Goal: Information Seeking & Learning: Learn about a topic

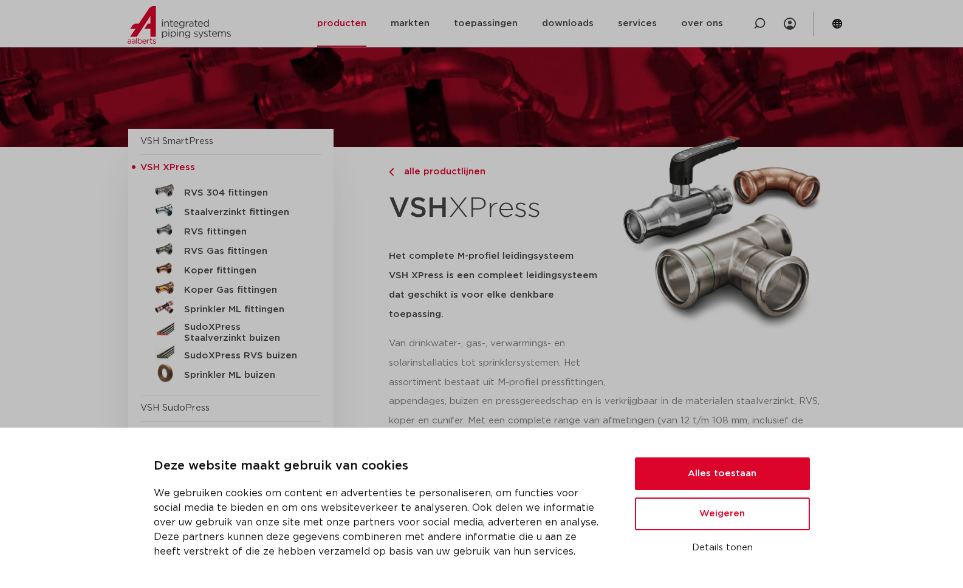
scroll to position [51, 0]
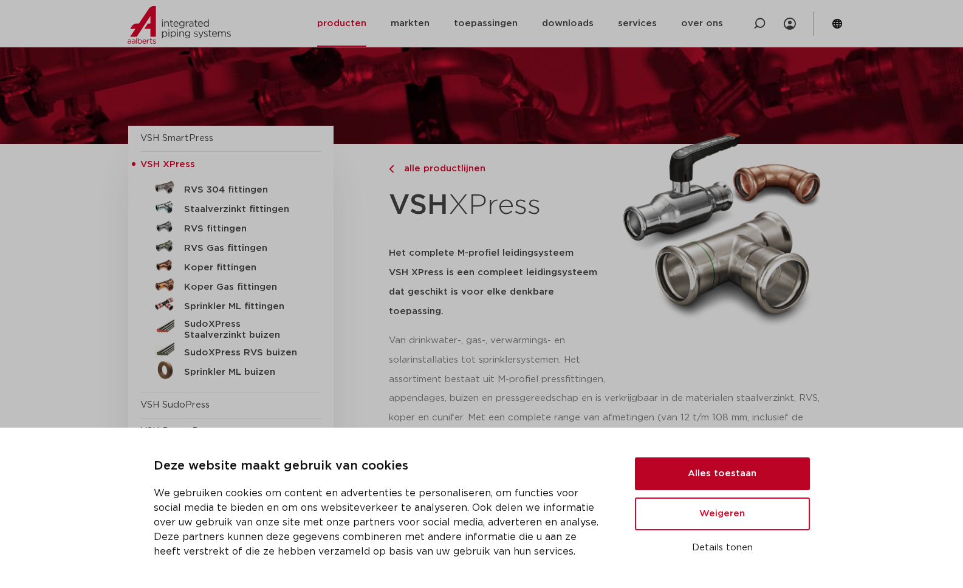
click at [776, 478] on button "Alles toestaan" at bounding box center [722, 473] width 175 height 33
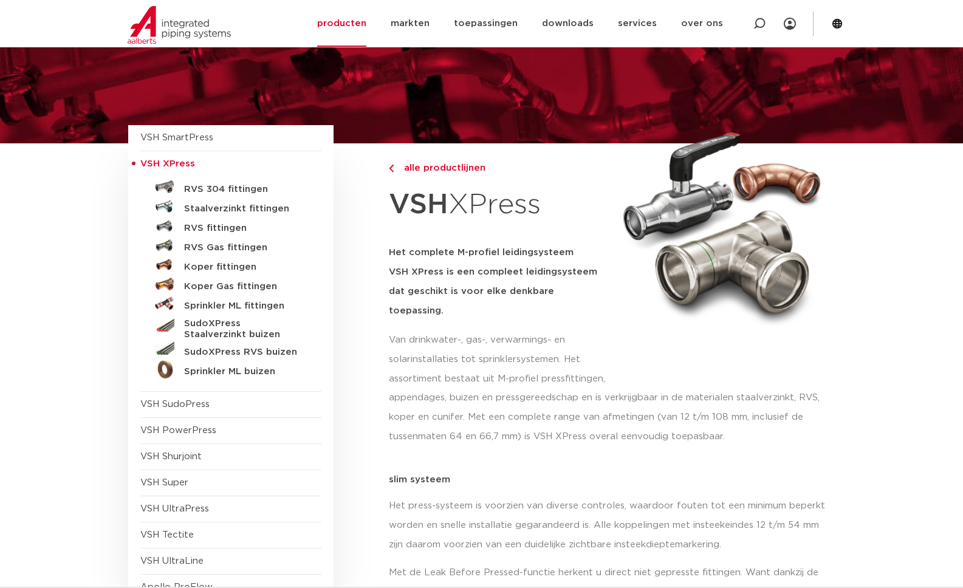
scroll to position [35, 0]
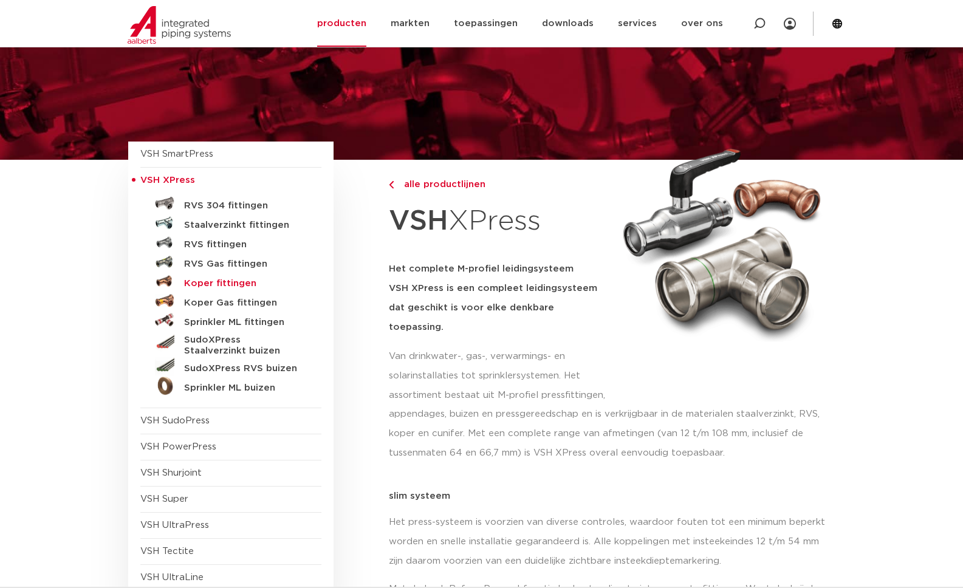
click at [261, 285] on h5 "Koper fittingen" at bounding box center [244, 283] width 120 height 11
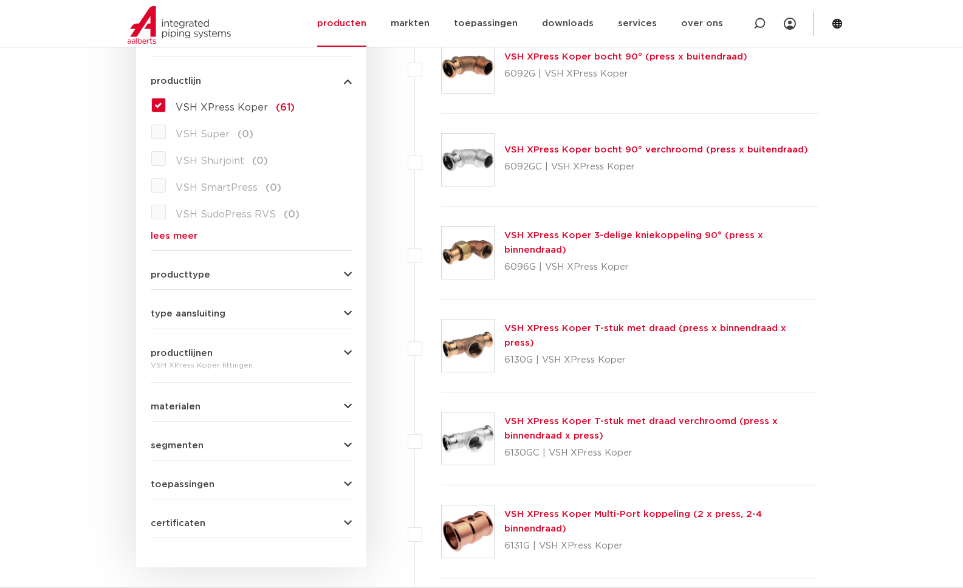
scroll to position [338, 0]
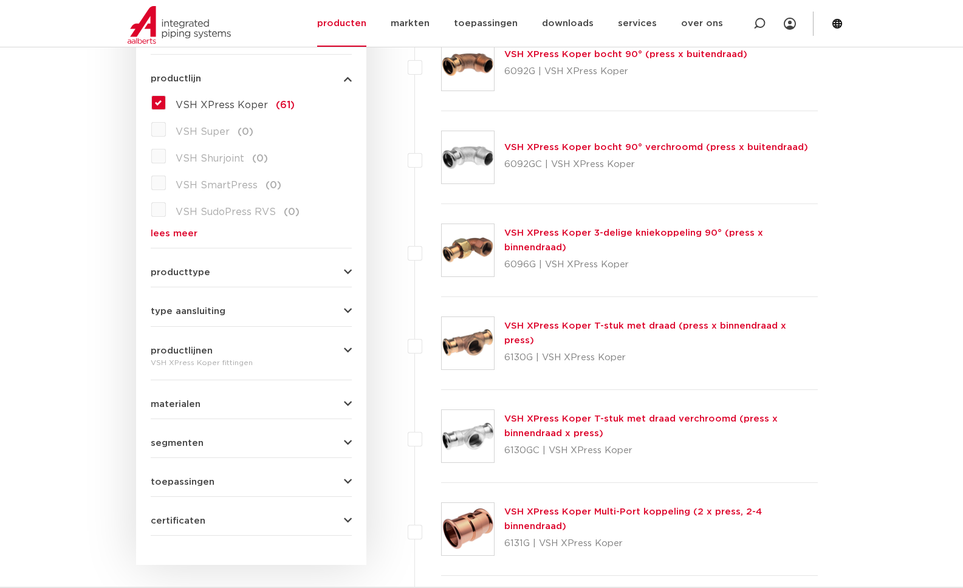
click at [306, 302] on div "type aansluiting press (53) buiseind (14) Rp - binnendraad cilindrisch (BSPT) (…" at bounding box center [251, 306] width 201 height 19
click at [338, 304] on div "type aansluiting press (53) buiseind (14) Rp - binnendraad cilindrisch (BSPT) (…" at bounding box center [251, 306] width 201 height 19
click at [347, 310] on icon "button" at bounding box center [348, 311] width 8 height 9
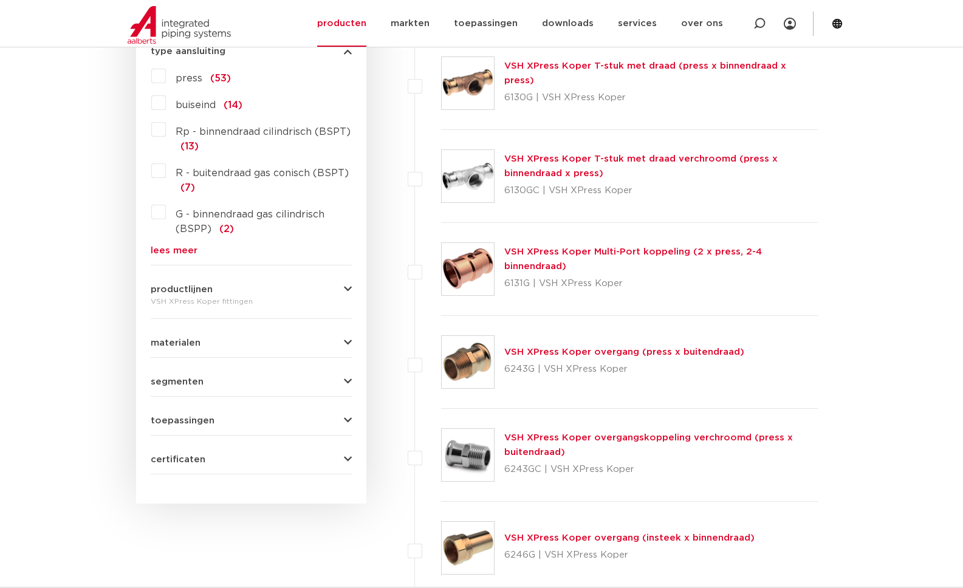
scroll to position [601, 0]
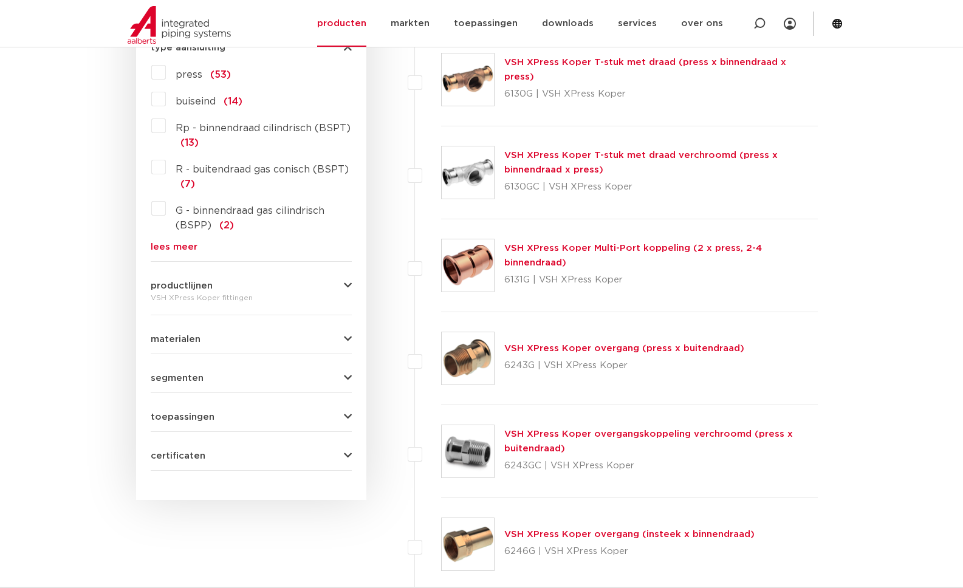
click at [344, 340] on icon "button" at bounding box center [348, 339] width 8 height 9
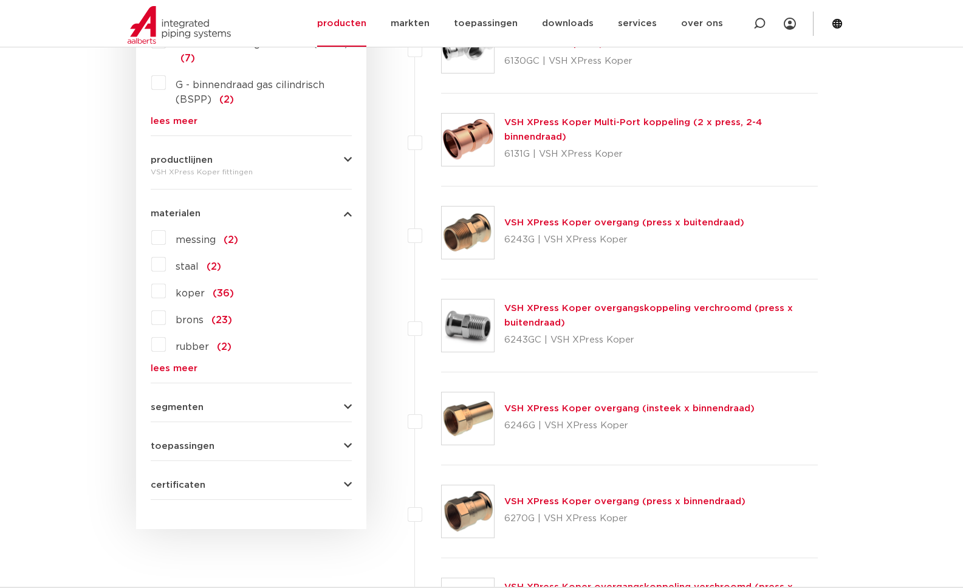
click at [346, 412] on form "zoek op naam of productnummer alle categorieën fittingen fittingen afsluiters b…" at bounding box center [251, 33] width 201 height 934
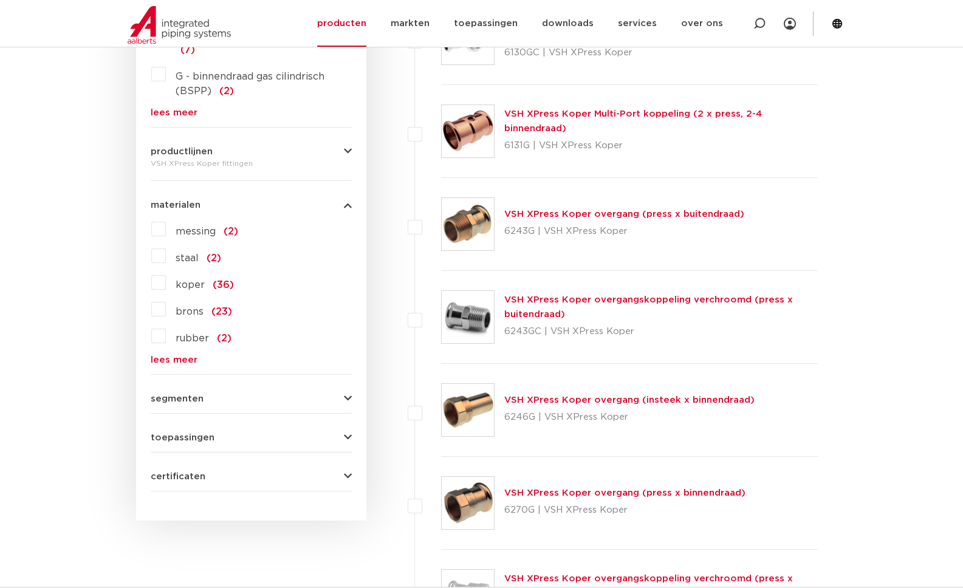
scroll to position [738, 0]
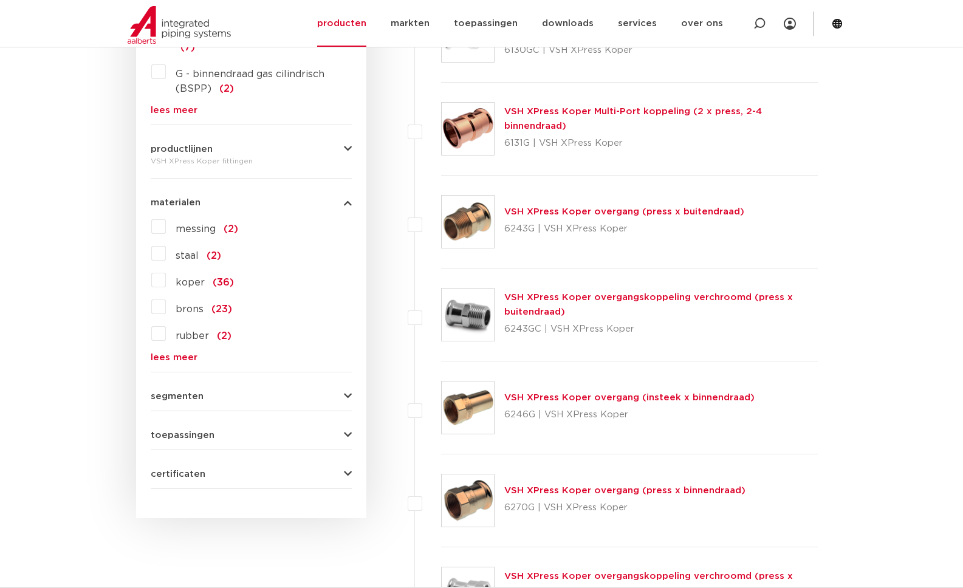
click at [346, 412] on form "zoek op naam of productnummer alle categorieën fittingen fittingen afsluiters b…" at bounding box center [251, 22] width 201 height 934
click at [346, 401] on form "zoek op naam of productnummer alle categorieën fittingen fittingen afsluiters b…" at bounding box center [251, 22] width 201 height 934
click at [344, 445] on form "zoek op naam of productnummer alle categorieën fittingen fittingen afsluiters b…" at bounding box center [251, 22] width 201 height 934
click at [344, 438] on icon "button" at bounding box center [348, 435] width 8 height 9
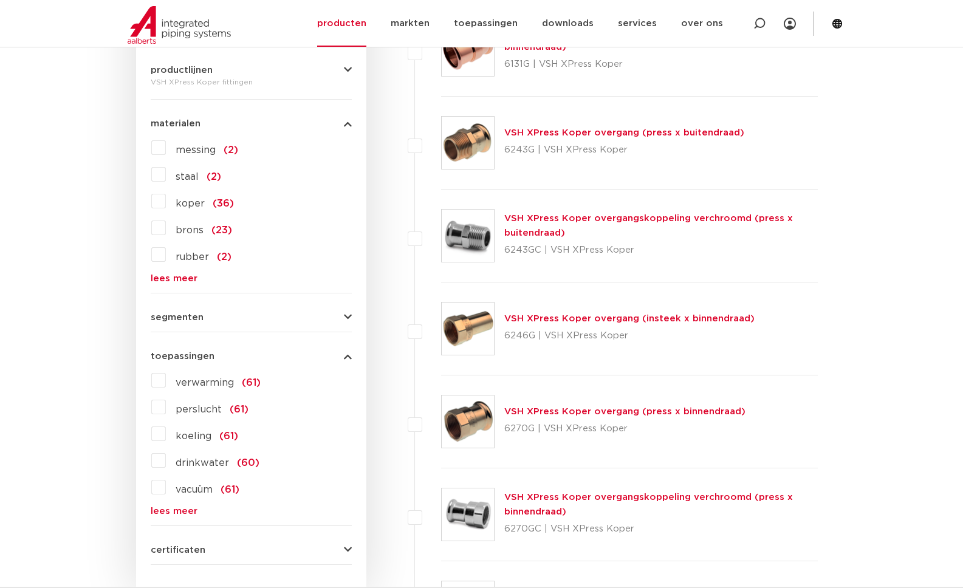
scroll to position [830, 0]
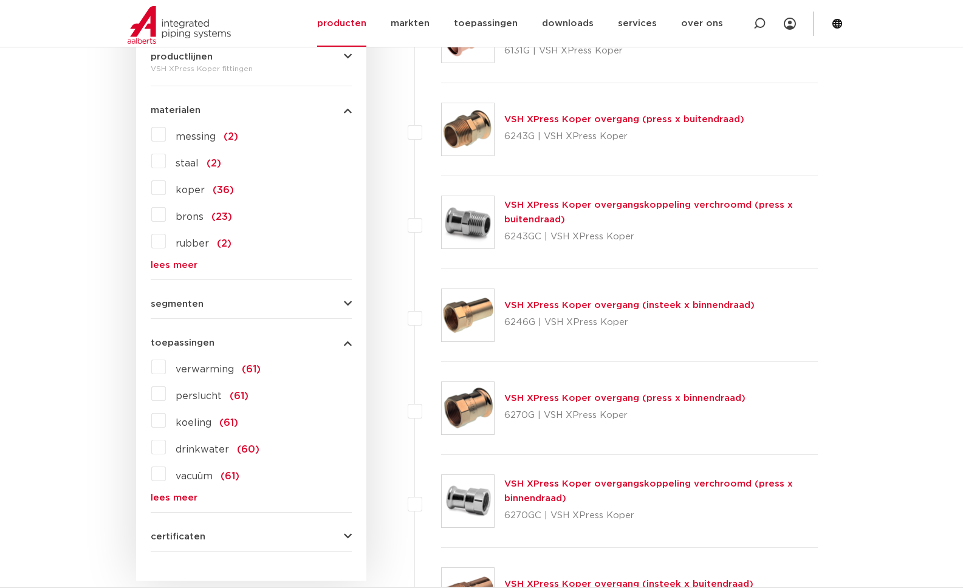
click at [170, 496] on link "lees meer" at bounding box center [251, 497] width 201 height 9
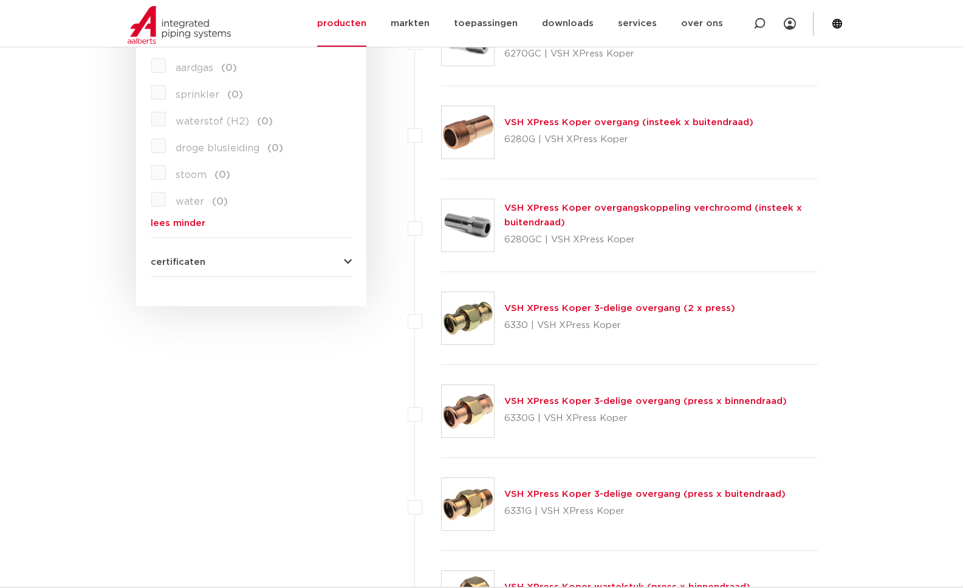
scroll to position [1269, 0]
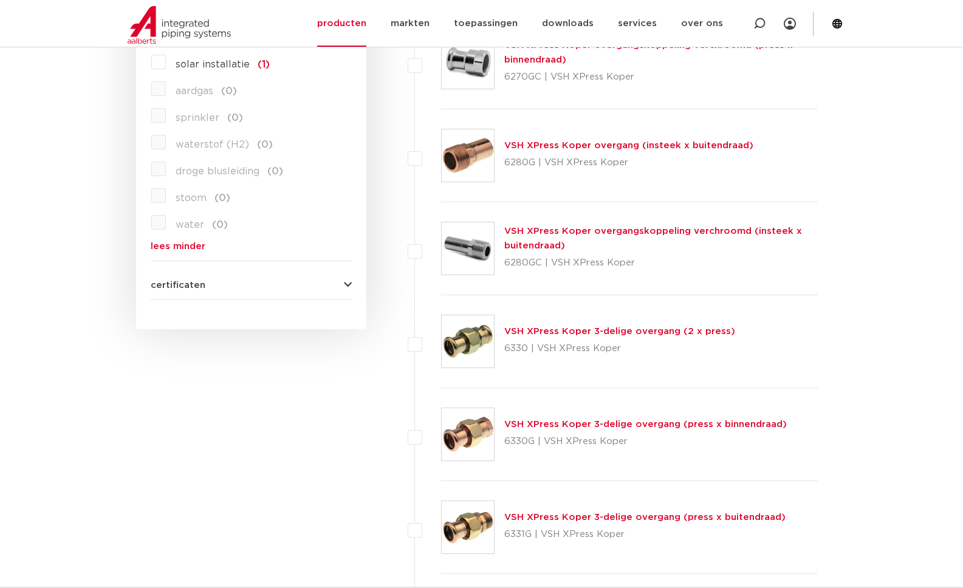
click at [348, 286] on icon "button" at bounding box center [348, 285] width 8 height 9
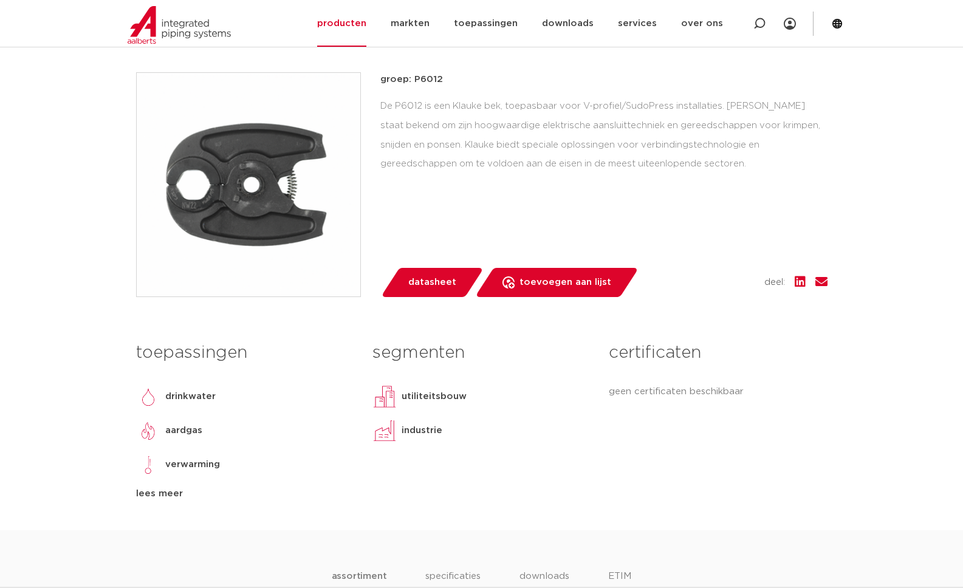
scroll to position [251, 0]
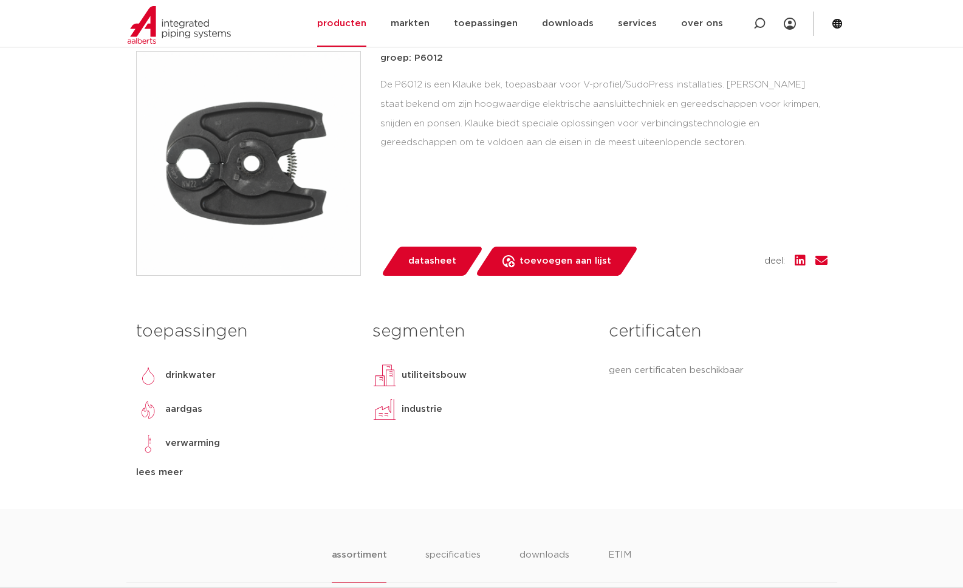
click at [220, 162] on img at bounding box center [249, 164] width 224 height 224
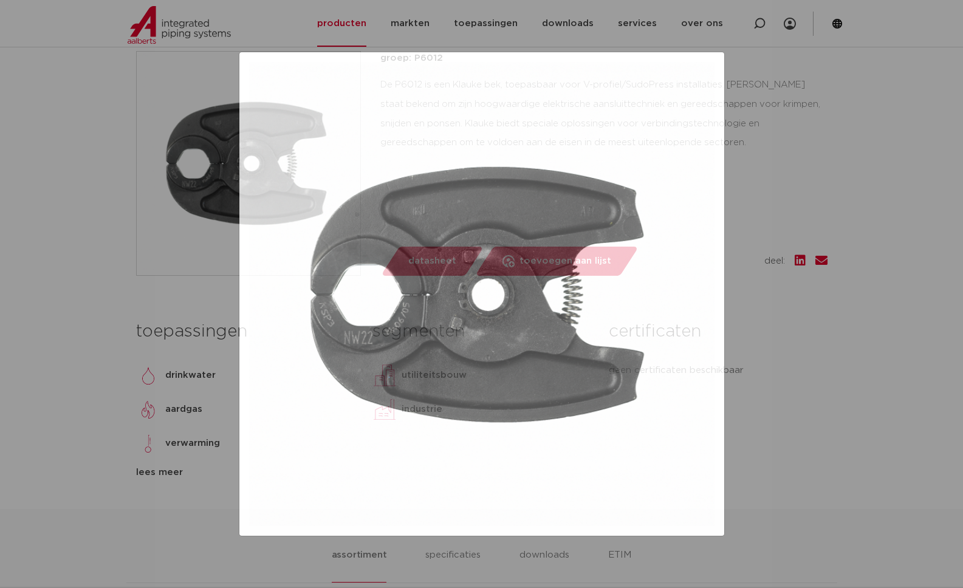
click at [168, 135] on div at bounding box center [481, 294] width 963 height 588
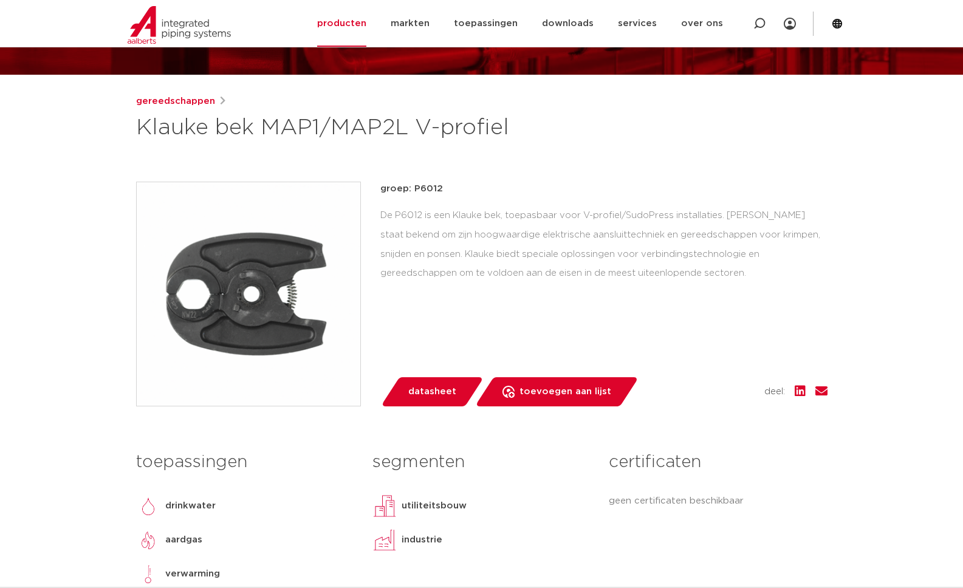
scroll to position [120, 0]
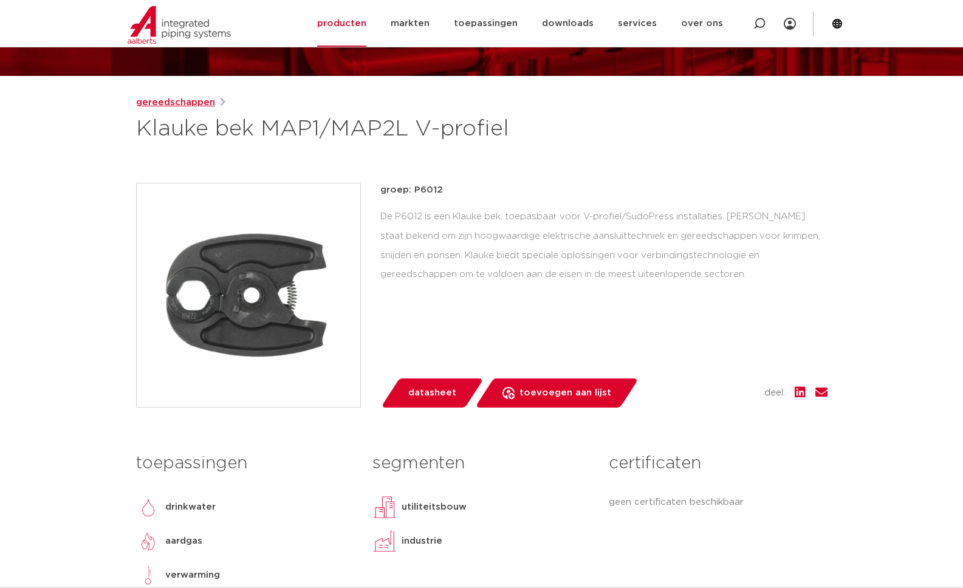
click at [200, 100] on link "gereedschappen" at bounding box center [175, 102] width 79 height 15
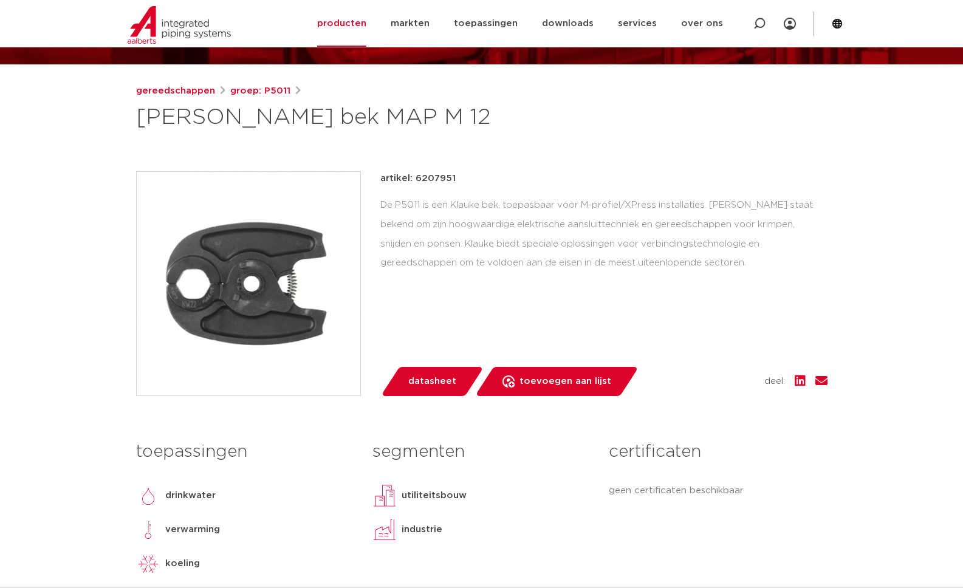
scroll to position [132, 0]
